Goal: Task Accomplishment & Management: Use online tool/utility

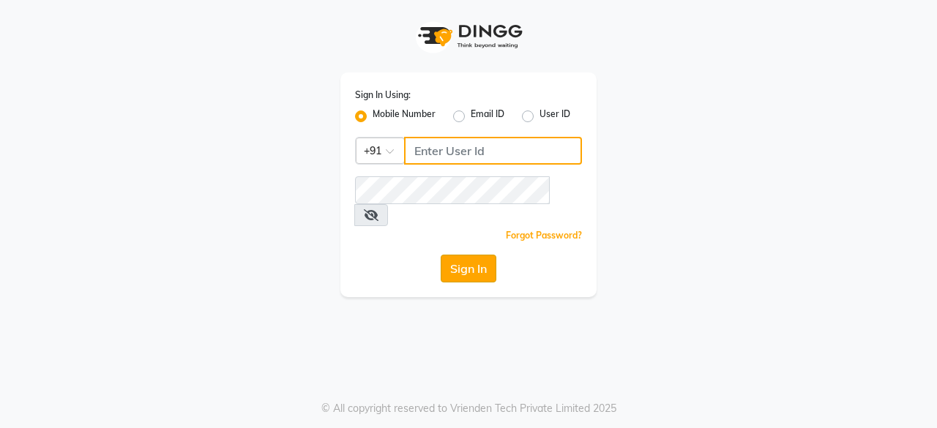
type input "8779795277"
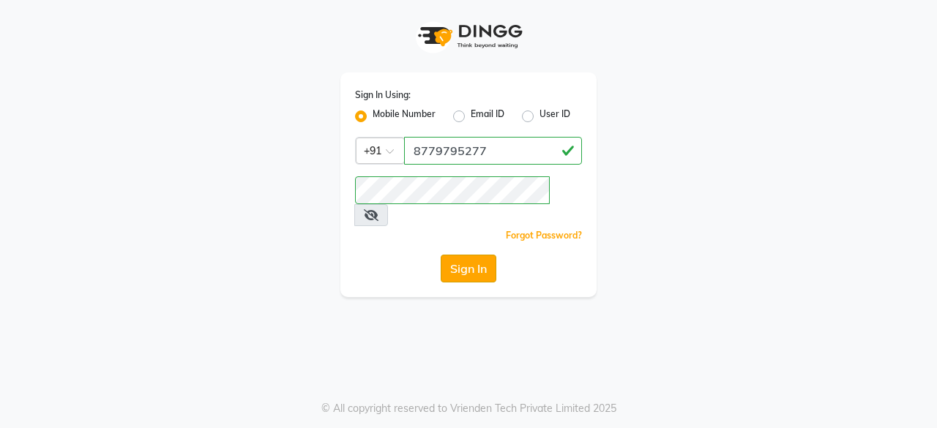
click at [467, 255] on button "Sign In" at bounding box center [469, 269] width 56 height 28
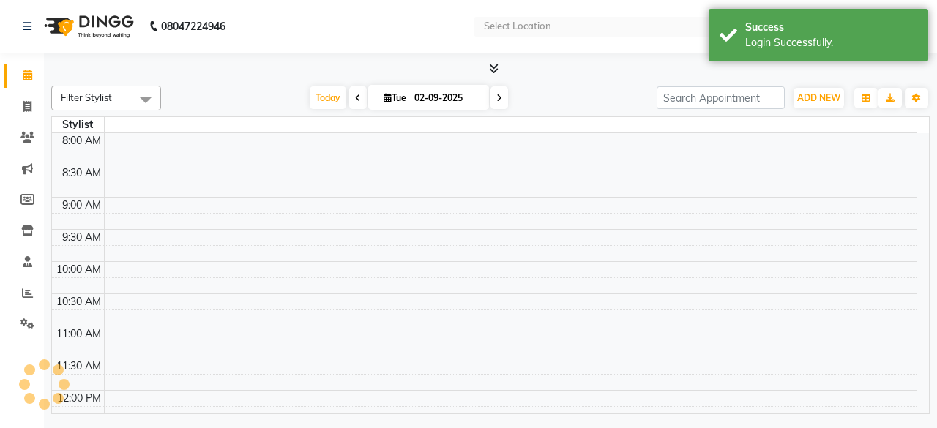
select select "en"
